Goal: Transaction & Acquisition: Subscribe to service/newsletter

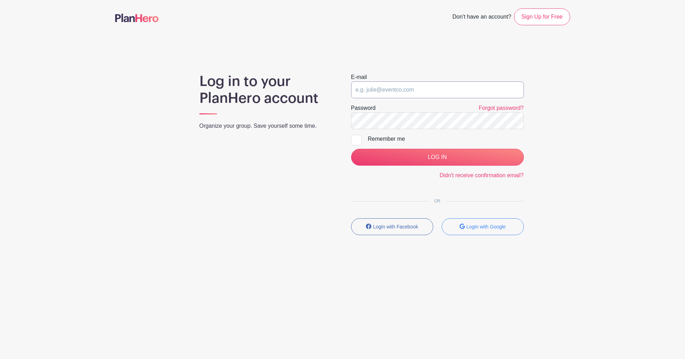
type input "[EMAIL_ADDRESS][DOMAIN_NAME]"
click at [359, 140] on div at bounding box center [356, 140] width 11 height 11
click at [355, 139] on input "Remember me" at bounding box center [353, 137] width 5 height 5
checkbox input "true"
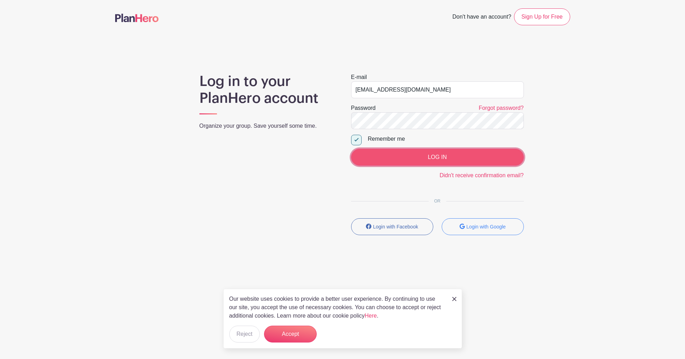
click at [426, 158] on input "LOG IN" at bounding box center [437, 157] width 173 height 17
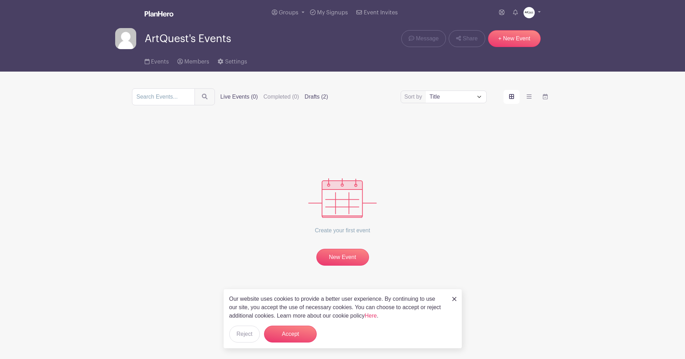
click at [305, 97] on label "Drafts (2)" at bounding box center [317, 97] width 24 height 8
click at [0, 0] on input "Drafts (2)" at bounding box center [0, 0] width 0 height 0
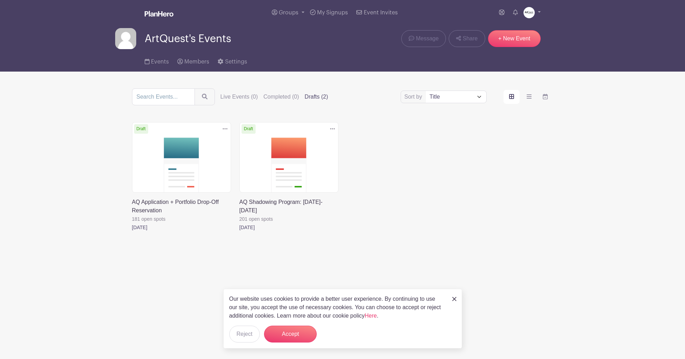
click at [239, 232] on link at bounding box center [239, 232] width 0 height 0
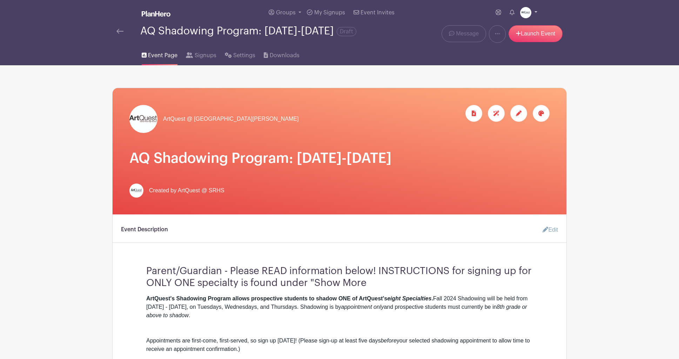
click at [535, 12] on link at bounding box center [528, 12] width 17 height 11
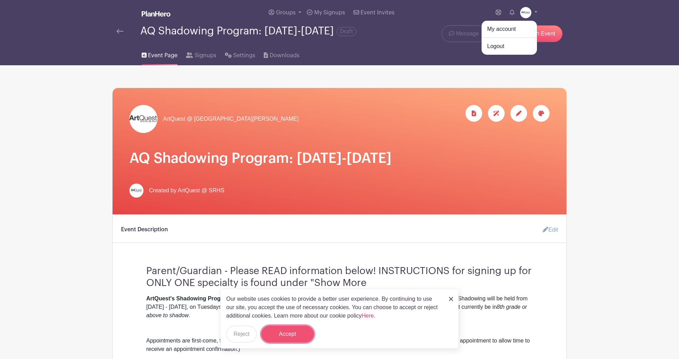
click at [295, 335] on button "Accept" at bounding box center [287, 334] width 53 height 17
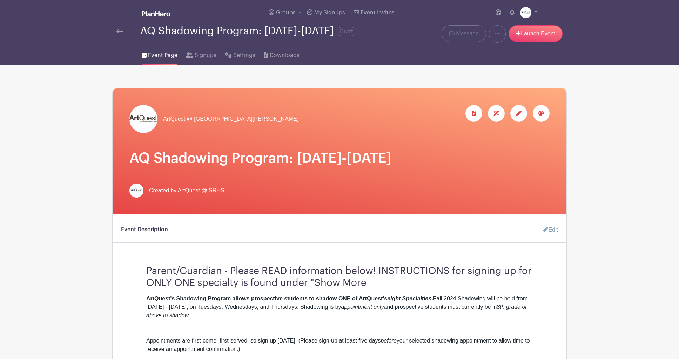
drag, startPoint x: 428, startPoint y: 163, endPoint x: 147, endPoint y: 154, distance: 281.2
click at [147, 154] on div "ArtQuest @ Santa Rosa High School" at bounding box center [340, 151] width 454 height 126
copy h1 "AQ Shadowing Program: [DATE]-[DATE]"
click at [278, 236] on div "Event Description Edit" at bounding box center [340, 233] width 454 height 20
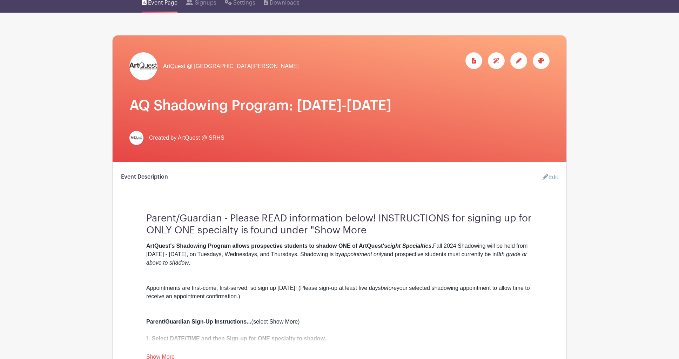
scroll to position [125, 0]
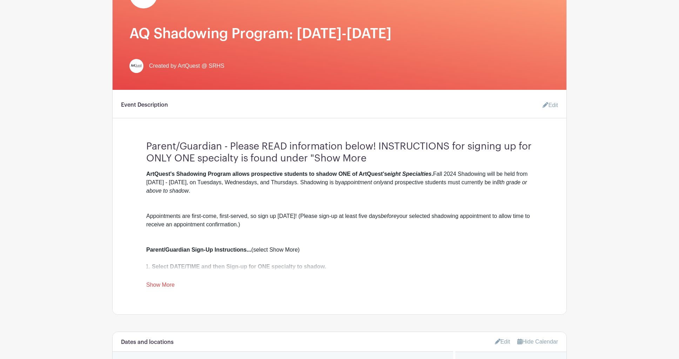
click at [168, 288] on link "Show More" at bounding box center [160, 286] width 28 height 9
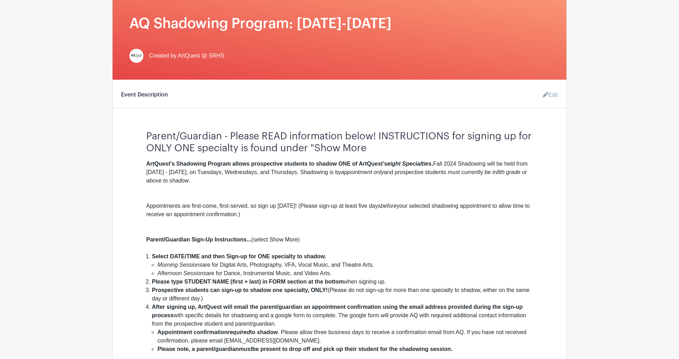
scroll to position [328, 0]
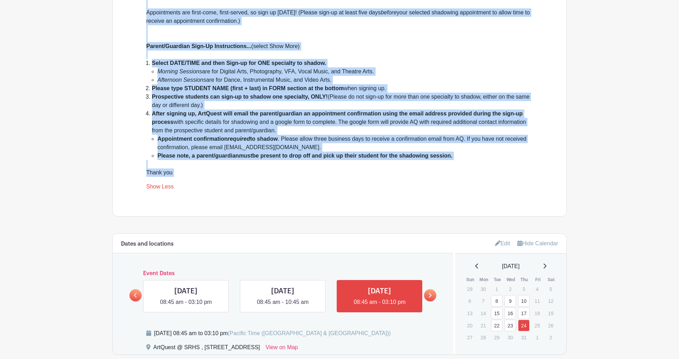
drag, startPoint x: 146, startPoint y: 151, endPoint x: 402, endPoint y: 188, distance: 258.8
click at [402, 188] on div "Parent/Guardian - Please READ information below! INSTRUCTIONS for signing up fo…" at bounding box center [339, 61] width 420 height 259
copy div "Parent/Guardian - Please READ information below! INSTRUCTIONS for signing up fo…"
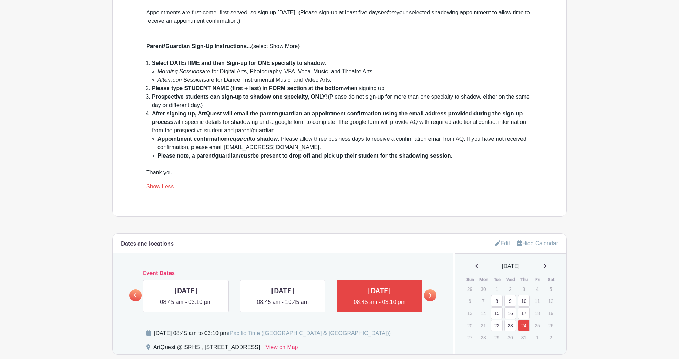
click at [539, 169] on div "Parent/Guardian - Please READ information below! INSTRUCTIONS for signing up fo…" at bounding box center [339, 61] width 420 height 259
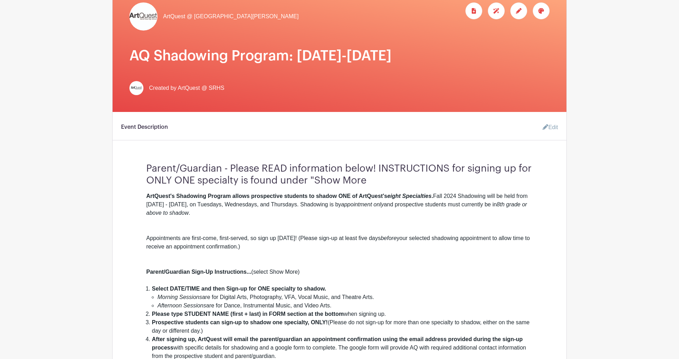
scroll to position [0, 0]
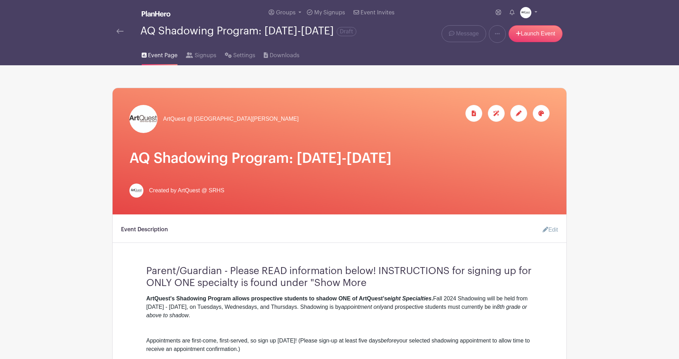
click at [119, 34] on img at bounding box center [119, 31] width 7 height 5
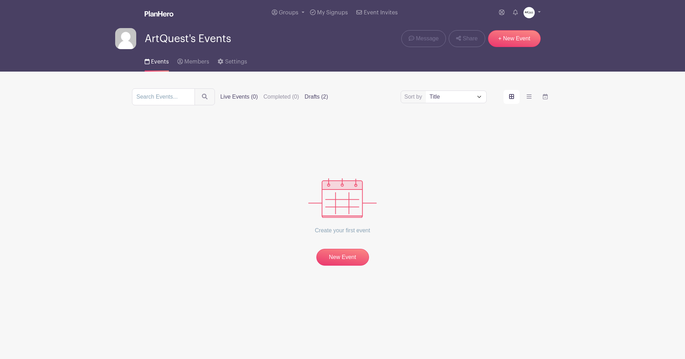
click at [305, 95] on label "Drafts (2)" at bounding box center [317, 97] width 24 height 8
click at [0, 0] on input "Drafts (2)" at bounding box center [0, 0] width 0 height 0
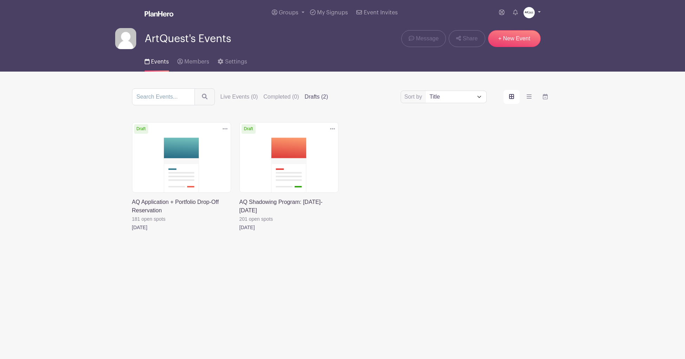
click at [538, 11] on link at bounding box center [531, 12] width 17 height 11
click at [522, 29] on link "My account" at bounding box center [512, 29] width 55 height 11
click at [539, 12] on link at bounding box center [531, 12] width 17 height 11
click at [239, 232] on link at bounding box center [239, 232] width 0 height 0
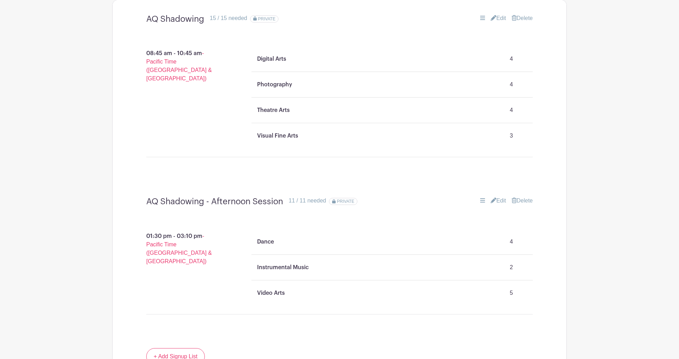
scroll to position [377, 0]
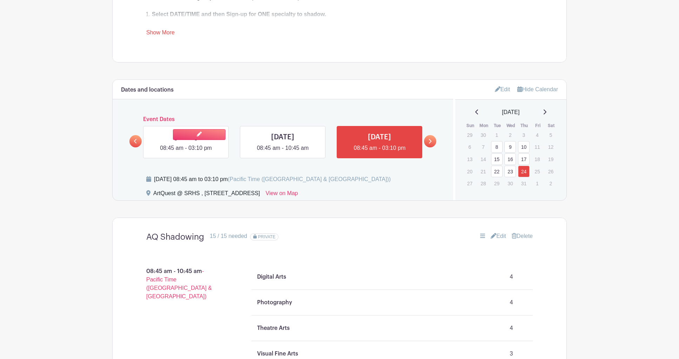
click at [186, 152] on link at bounding box center [186, 152] width 0 height 0
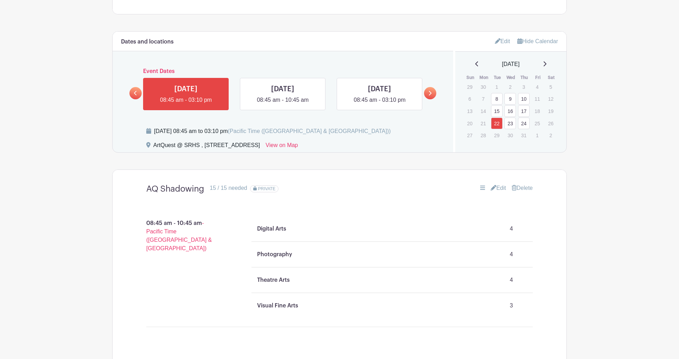
scroll to position [423, 0]
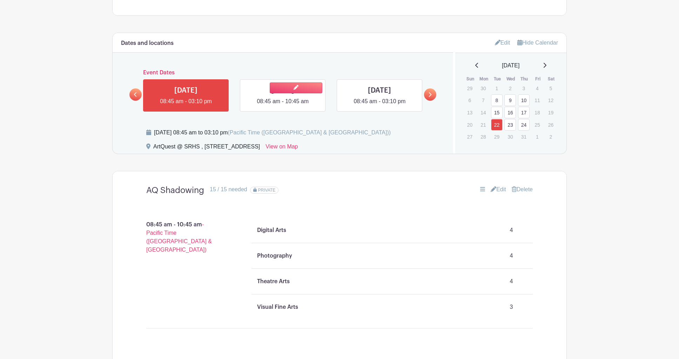
click at [283, 106] on link at bounding box center [283, 106] width 0 height 0
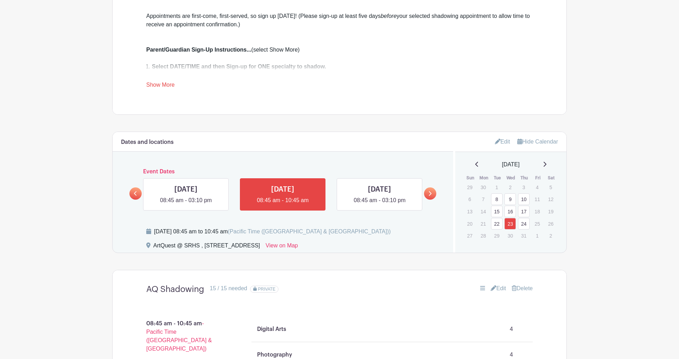
scroll to position [231, 0]
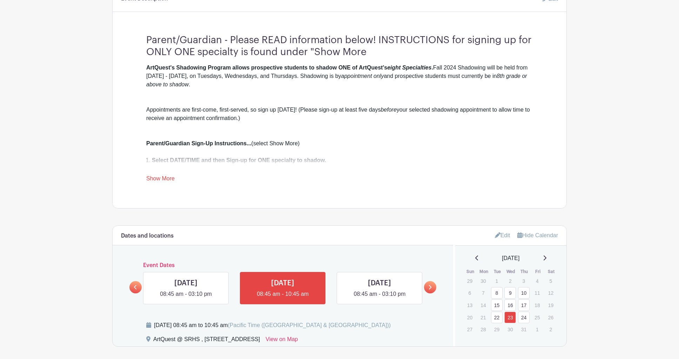
click at [136, 290] on icon at bounding box center [135, 287] width 3 height 5
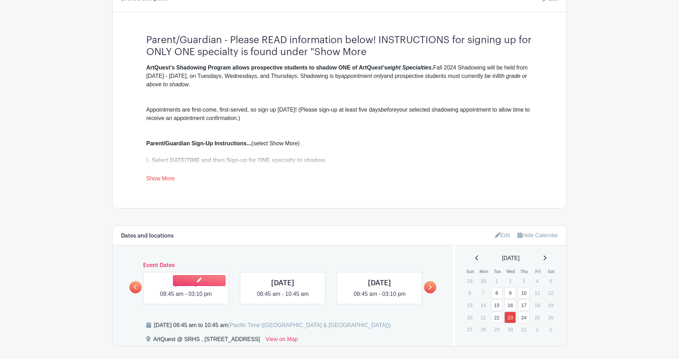
click at [186, 298] on link at bounding box center [186, 298] width 0 height 0
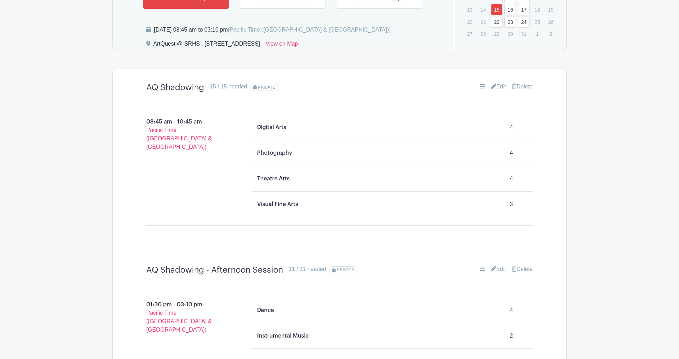
scroll to position [434, 0]
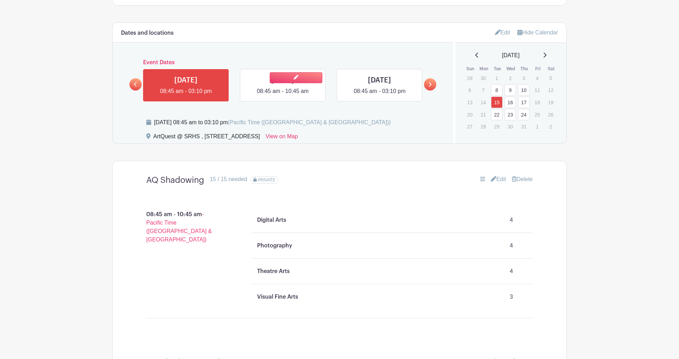
click at [283, 95] on link at bounding box center [283, 95] width 0 height 0
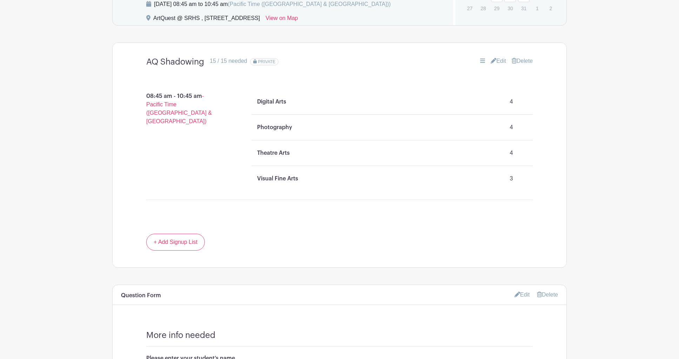
scroll to position [434, 0]
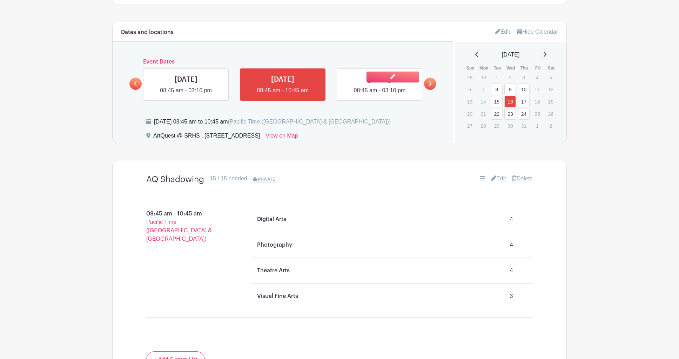
click at [380, 95] on link at bounding box center [380, 95] width 0 height 0
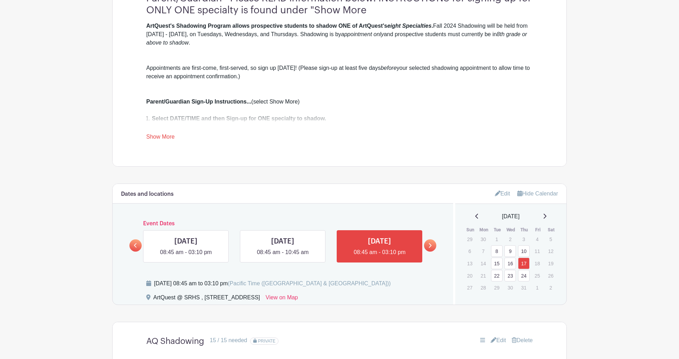
scroll to position [349, 0]
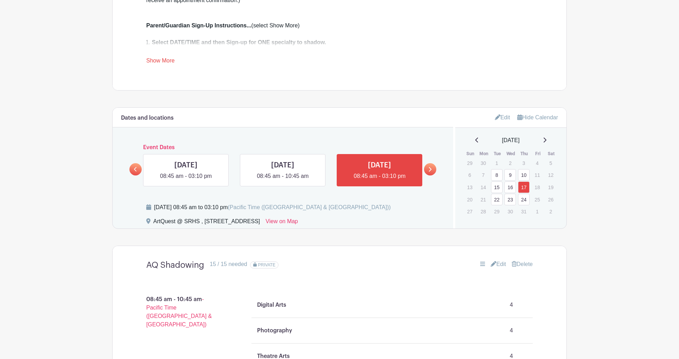
click at [135, 172] on icon at bounding box center [135, 169] width 3 height 5
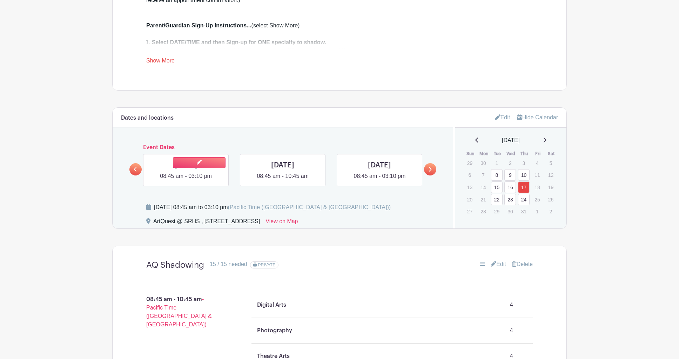
click at [186, 180] on link at bounding box center [186, 180] width 0 height 0
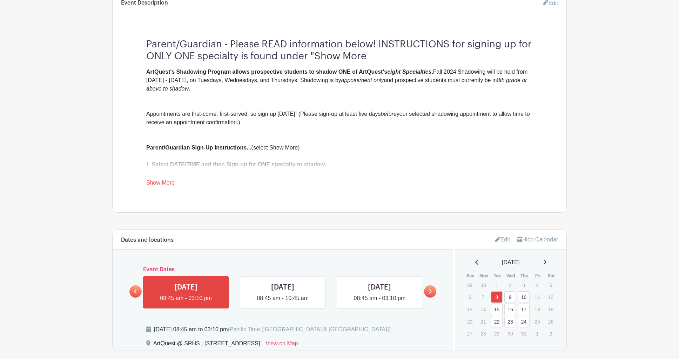
scroll to position [233, 0]
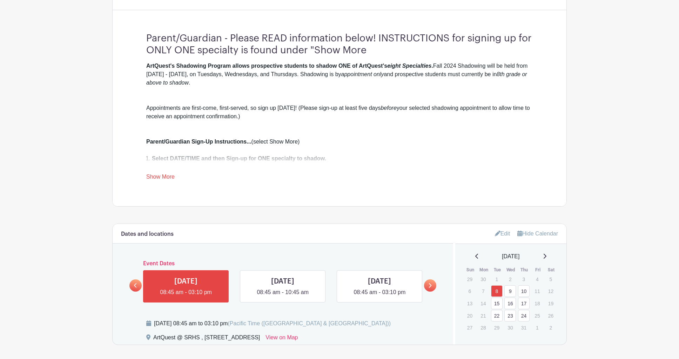
click at [166, 182] on link "Show More" at bounding box center [160, 178] width 28 height 9
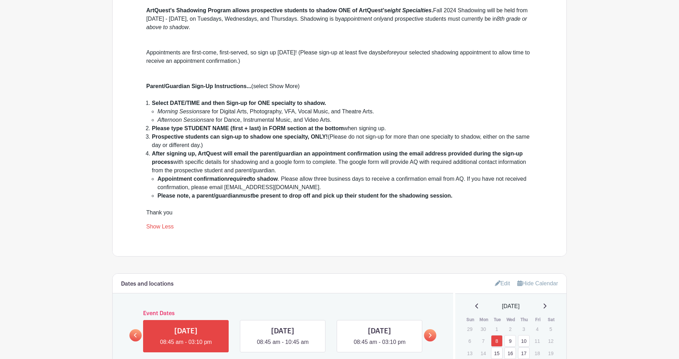
scroll to position [299, 0]
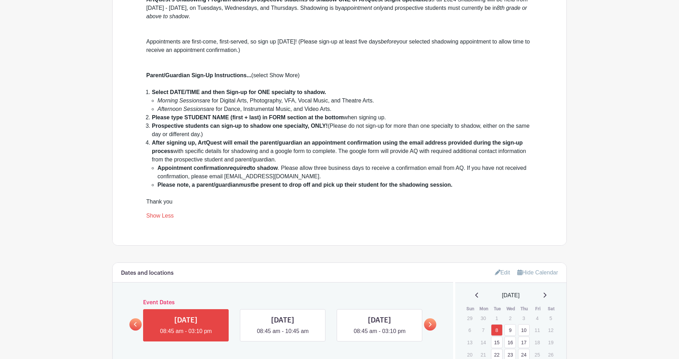
click at [271, 82] on div "Parent/Guardian Sign-Up Instructions... (select Show More)" at bounding box center [339, 79] width 387 height 17
click at [237, 78] on strong "Parent/Guardian Sign-Up Instructions..." at bounding box center [198, 75] width 105 height 6
drag, startPoint x: 271, startPoint y: 81, endPoint x: 278, endPoint y: 82, distance: 7.4
click at [271, 81] on div "Parent/Guardian Sign-Up Instructions... (select Show More)" at bounding box center [339, 79] width 387 height 17
click at [163, 221] on link "Show Less" at bounding box center [159, 217] width 27 height 9
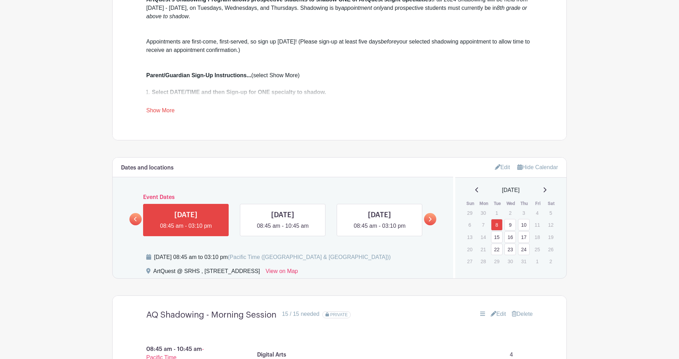
click at [168, 116] on link "Show More" at bounding box center [160, 111] width 28 height 9
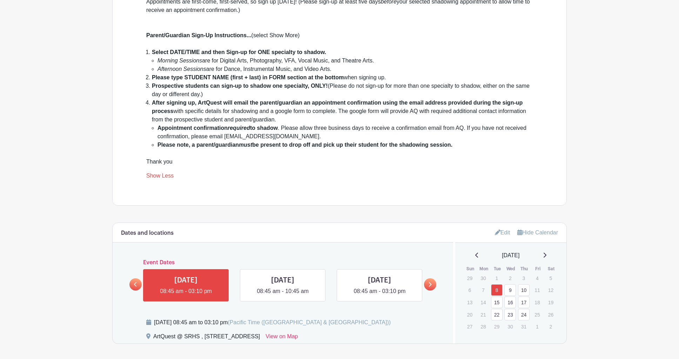
scroll to position [424, 0]
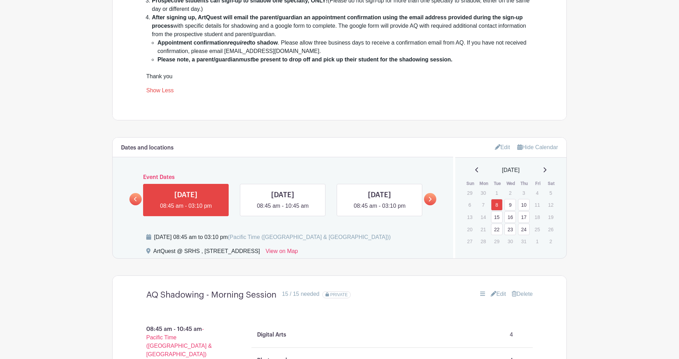
click at [430, 201] on icon at bounding box center [430, 199] width 3 height 5
click at [431, 202] on icon at bounding box center [429, 198] width 3 height 5
click at [136, 201] on icon at bounding box center [135, 199] width 3 height 5
click at [283, 210] on link at bounding box center [283, 210] width 0 height 0
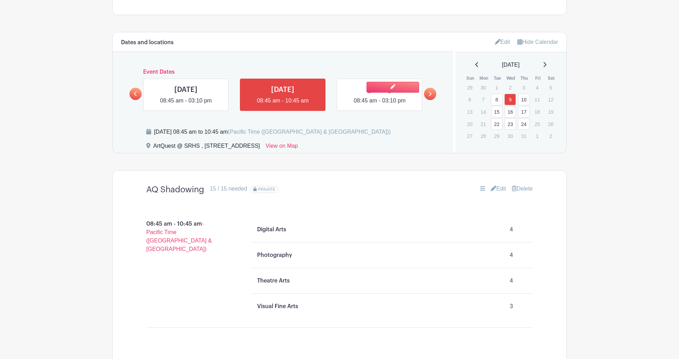
click at [380, 105] on link at bounding box center [380, 105] width 0 height 0
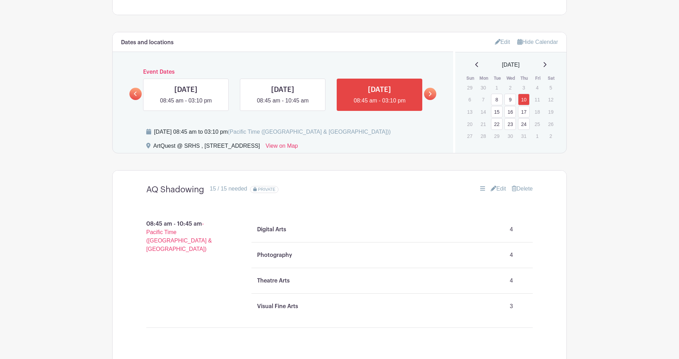
click at [434, 99] on link at bounding box center [430, 94] width 12 height 12
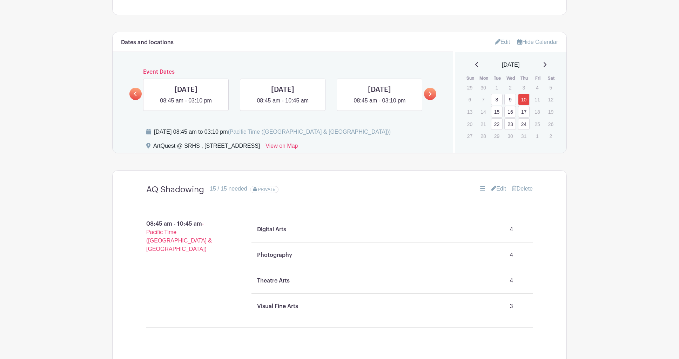
click at [434, 99] on link at bounding box center [430, 94] width 12 height 12
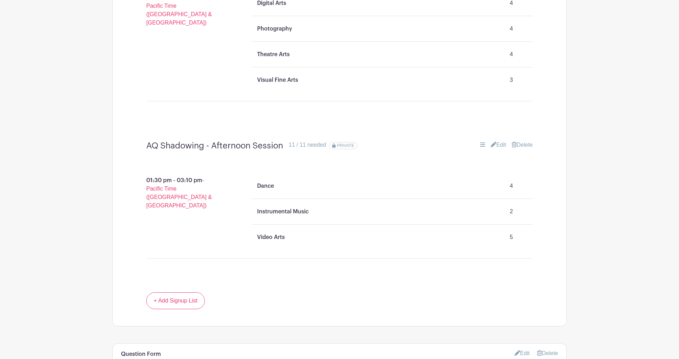
scroll to position [651, 0]
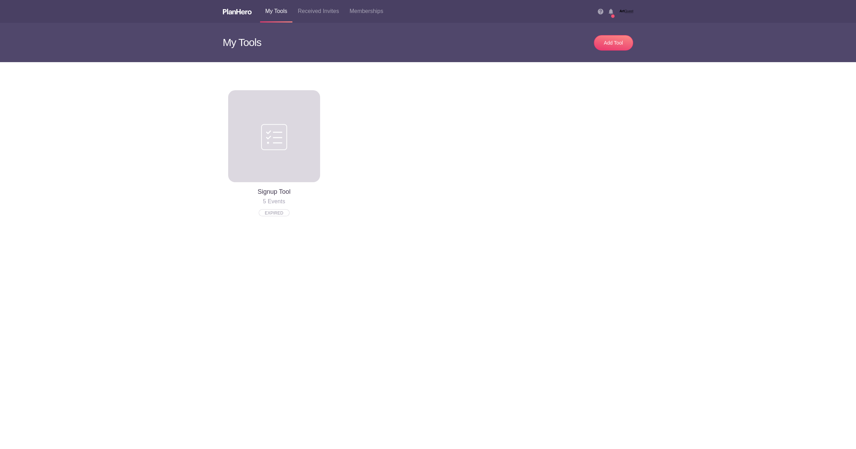
click at [294, 161] on div at bounding box center [274, 136] width 92 height 92
click at [280, 140] on img at bounding box center [274, 136] width 26 height 28
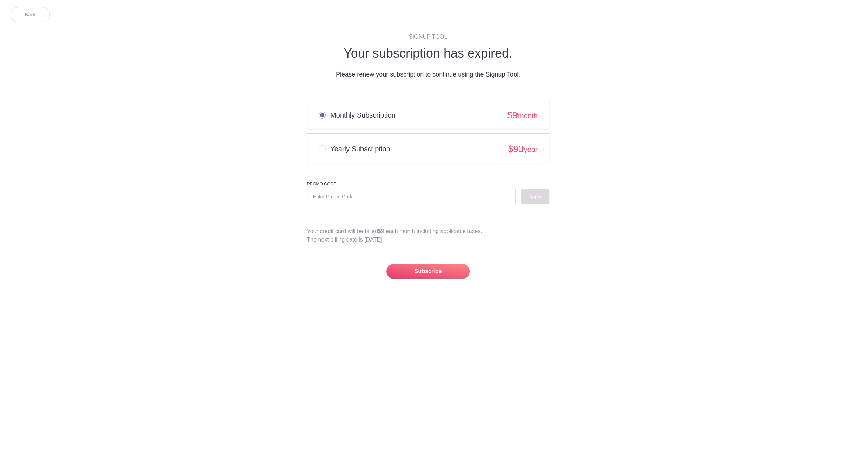
click at [321, 148] on div at bounding box center [322, 148] width 7 height 7
click at [321, 148] on input "Yearly Subscription $90 /year" at bounding box center [445, 147] width 253 height 5
radio input "true"
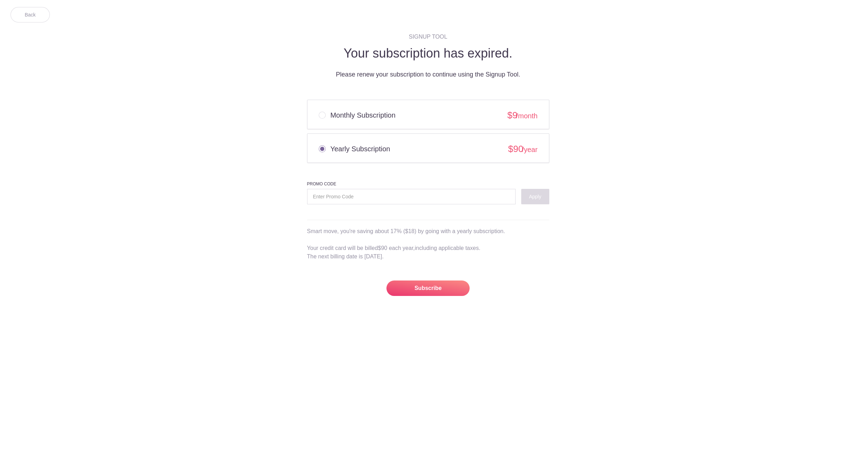
click at [516, 269] on div at bounding box center [428, 274] width 242 height 13
click at [322, 114] on div at bounding box center [322, 115] width 7 height 7
click at [322, 114] on input "Monthly Subscription $9 /month" at bounding box center [445, 113] width 253 height 5
radio input "true"
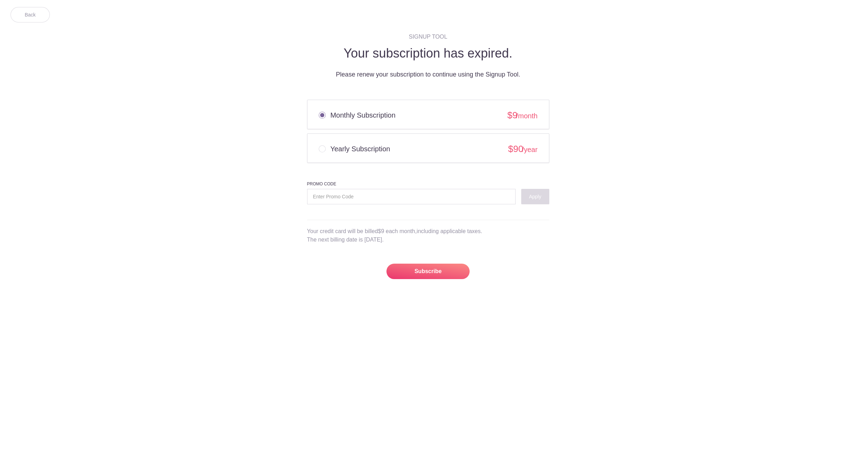
click at [438, 272] on span "Subscribe" at bounding box center [427, 271] width 83 height 15
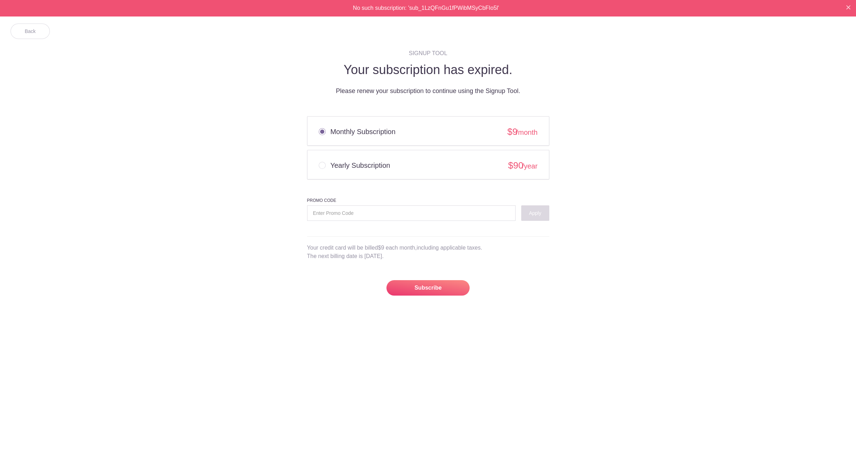
click at [425, 285] on span "Subscribe" at bounding box center [427, 287] width 83 height 15
click at [38, 30] on link "Back" at bounding box center [30, 31] width 39 height 15
click at [38, 31] on link "Back" at bounding box center [30, 31] width 39 height 15
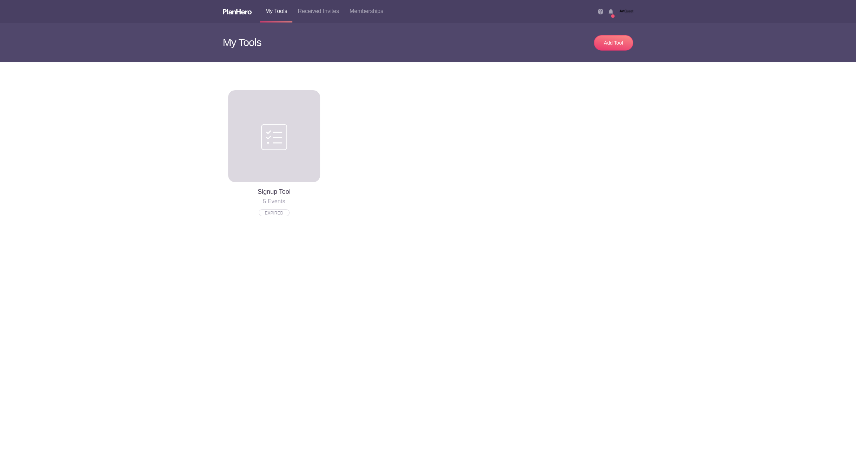
click at [251, 133] on div at bounding box center [274, 136] width 92 height 92
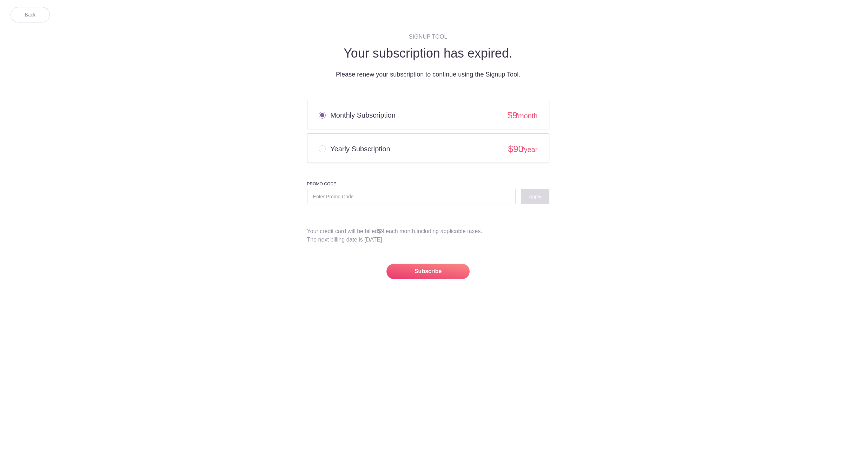
click at [443, 271] on span "Subscribe" at bounding box center [427, 271] width 83 height 15
